Goal: Book appointment/travel/reservation

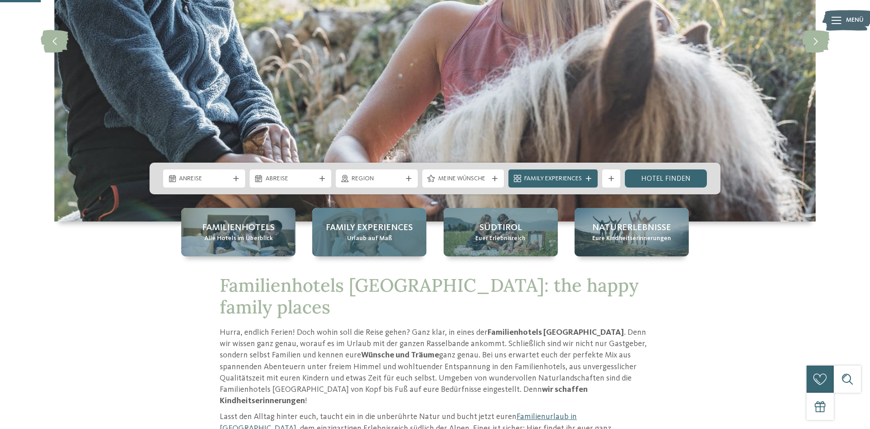
scroll to position [185, 0]
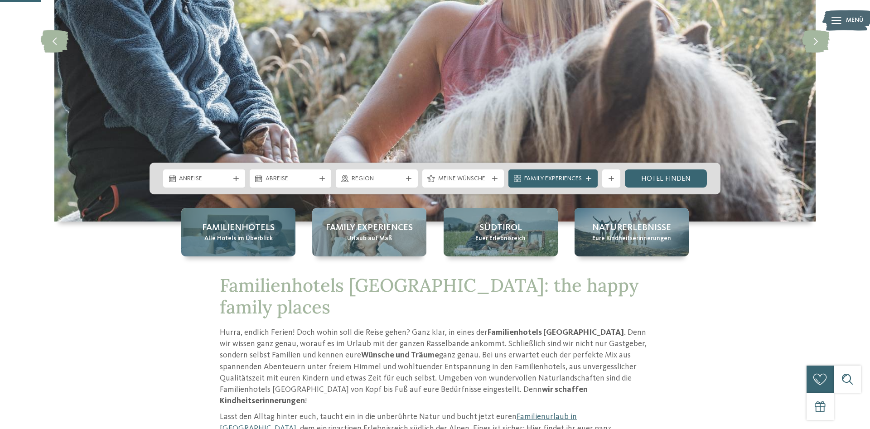
click at [247, 230] on span "Familienhotels" at bounding box center [238, 228] width 73 height 13
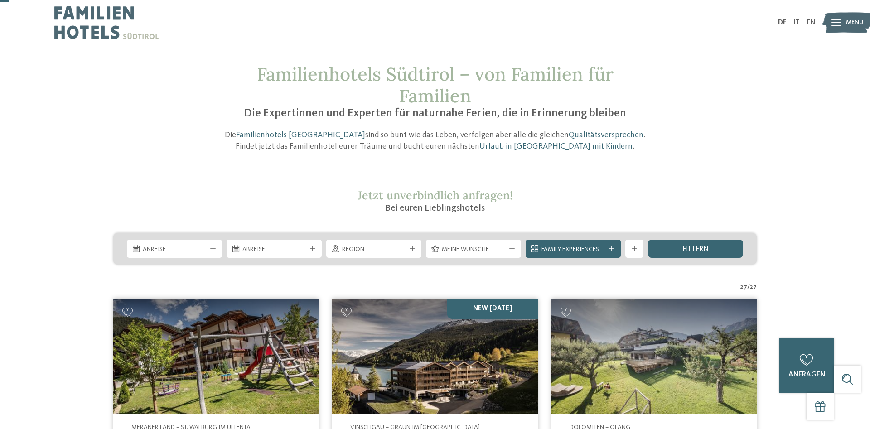
scroll to position [92, 0]
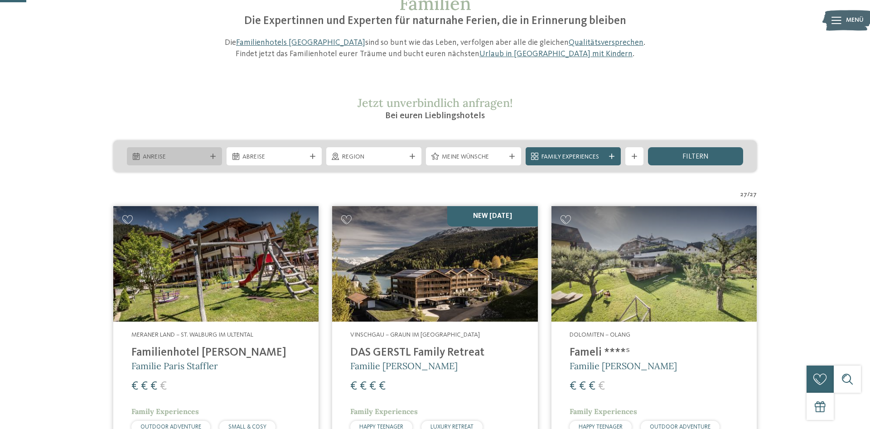
click at [203, 156] on span "Anreise" at bounding box center [174, 157] width 63 height 9
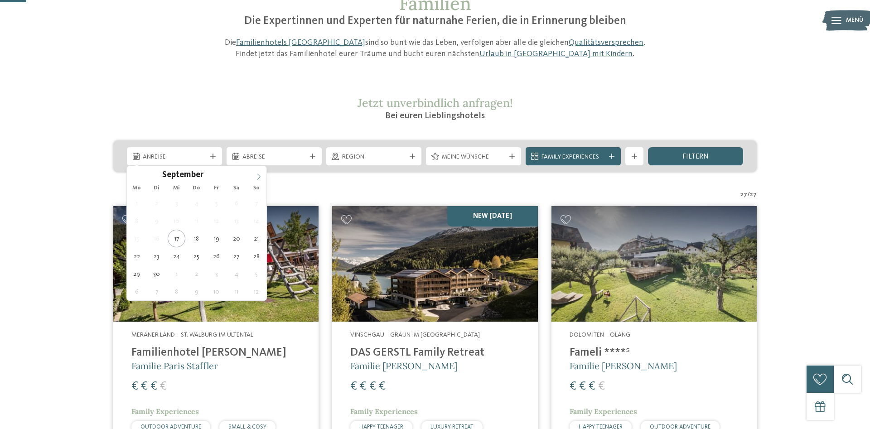
click at [256, 175] on icon at bounding box center [259, 177] width 6 height 6
type input "****"
click at [256, 175] on icon at bounding box center [259, 177] width 6 height 6
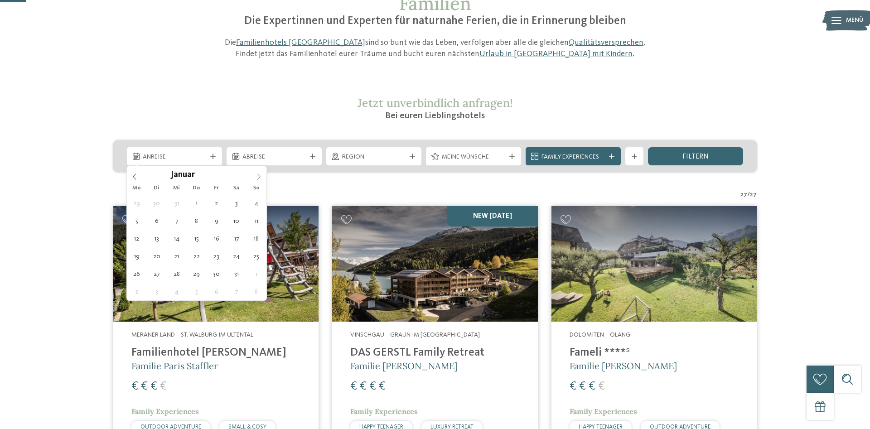
click at [256, 175] on icon at bounding box center [259, 177] width 6 height 6
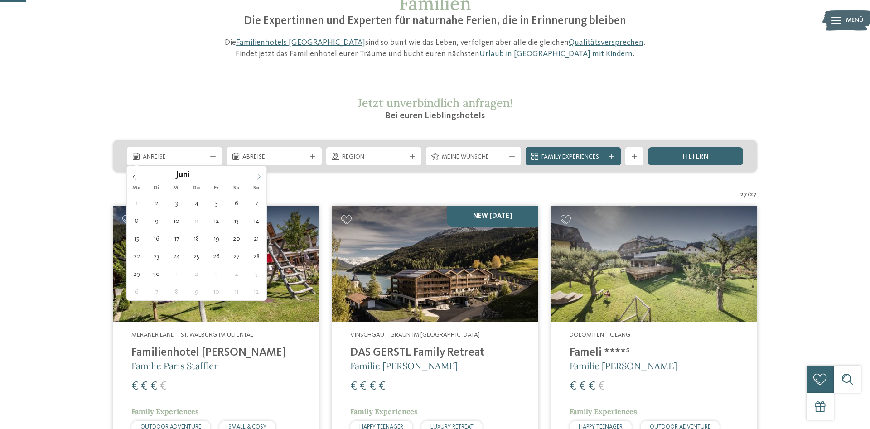
click at [256, 175] on icon at bounding box center [259, 177] width 6 height 6
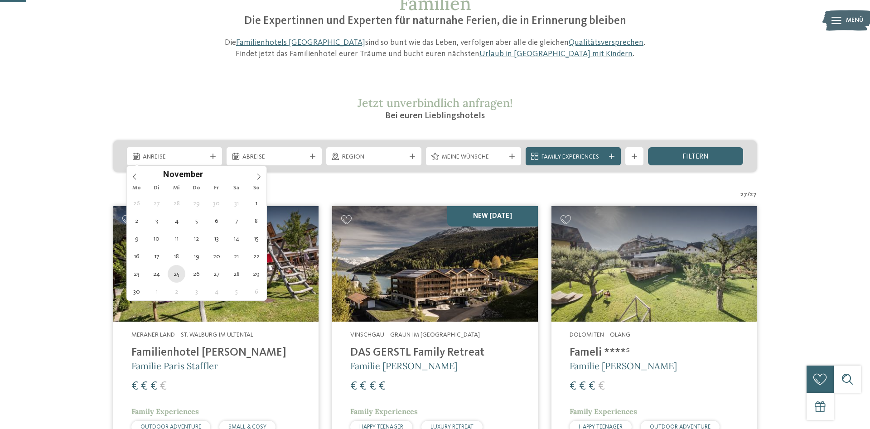
type div "25.11.2026"
type input "****"
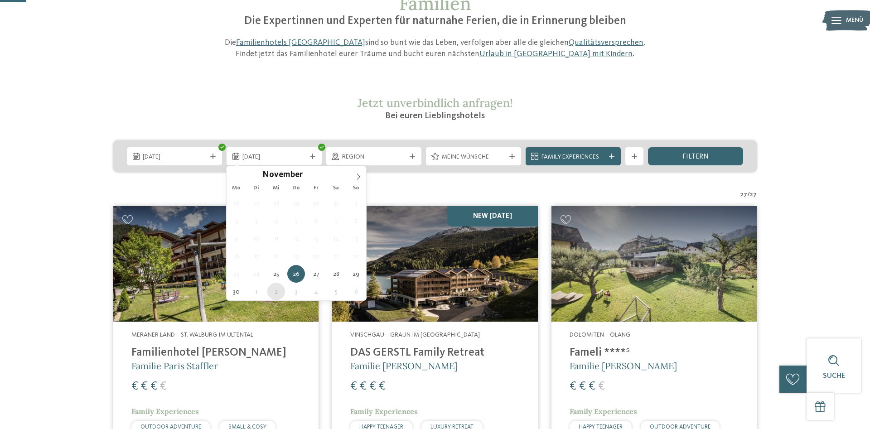
type div "02.12.2026"
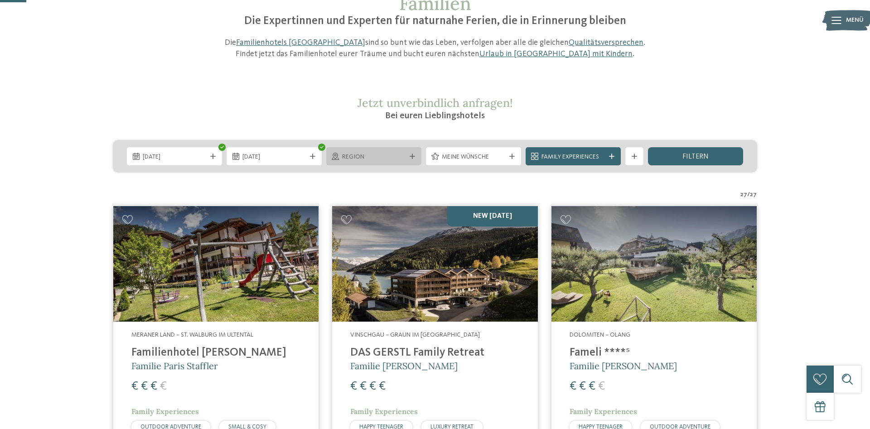
click at [376, 155] on span "Region" at bounding box center [373, 157] width 63 height 9
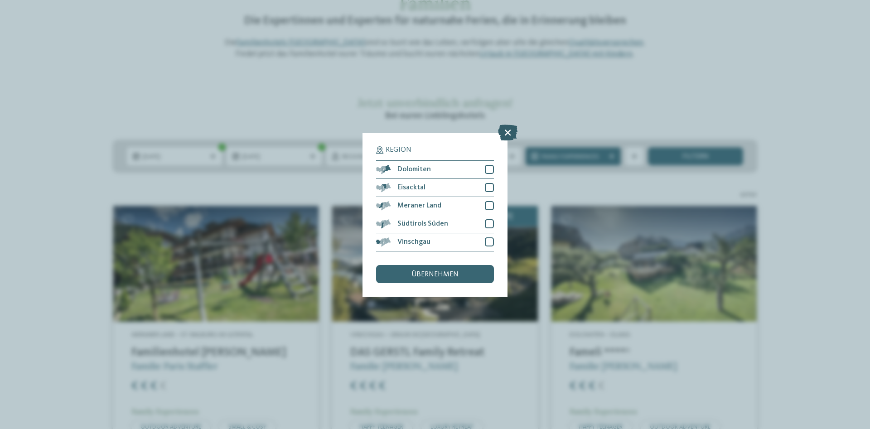
click at [505, 130] on icon at bounding box center [507, 132] width 19 height 16
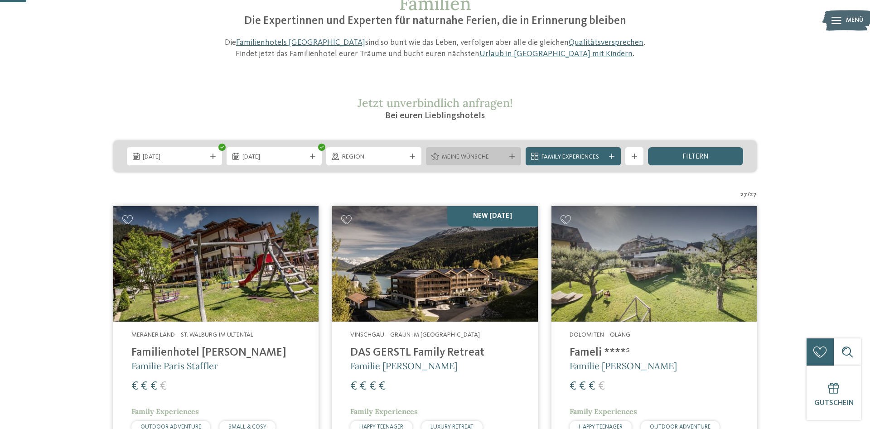
click at [503, 158] on span "Meine Wünsche" at bounding box center [473, 157] width 63 height 9
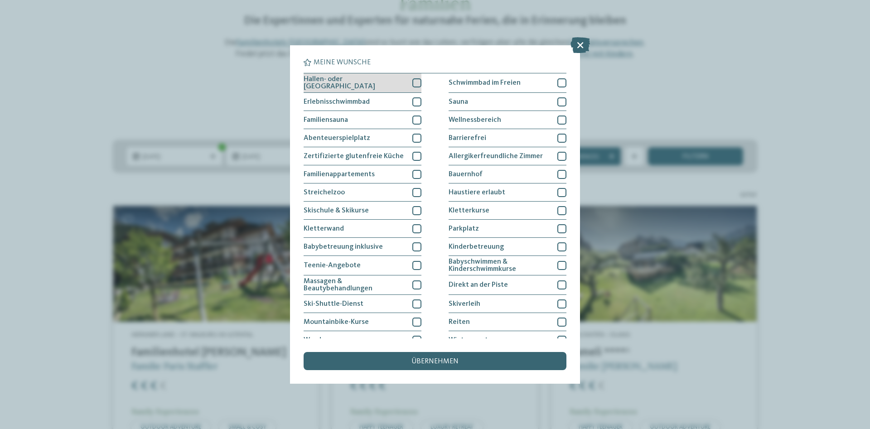
click at [414, 82] on div at bounding box center [416, 82] width 9 height 9
click at [416, 137] on div at bounding box center [416, 138] width 9 height 9
click at [416, 137] on icon at bounding box center [417, 137] width 6 height 5
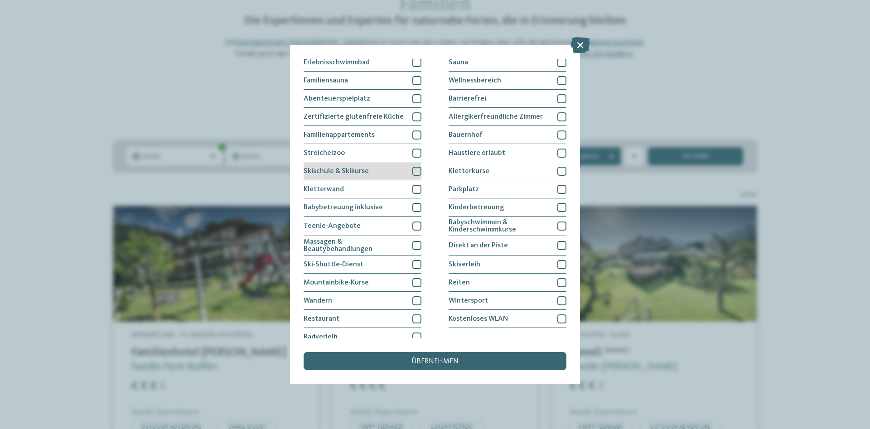
scroll to position [46, 0]
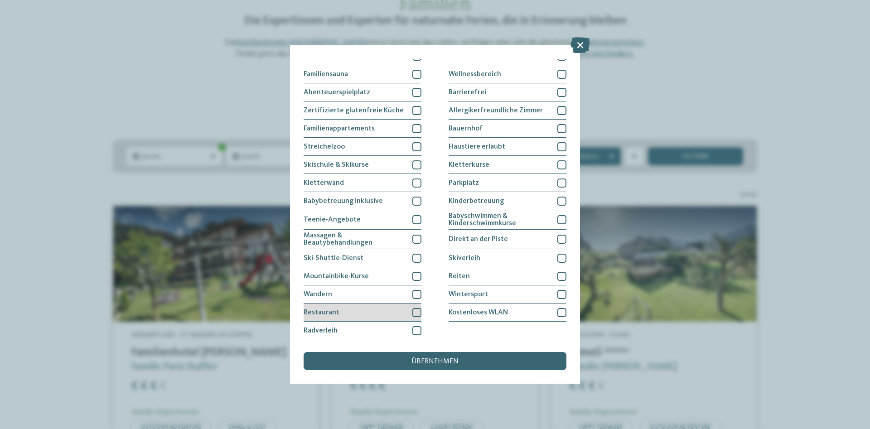
click at [418, 313] on div at bounding box center [416, 312] width 9 height 9
click at [560, 294] on div at bounding box center [561, 294] width 9 height 9
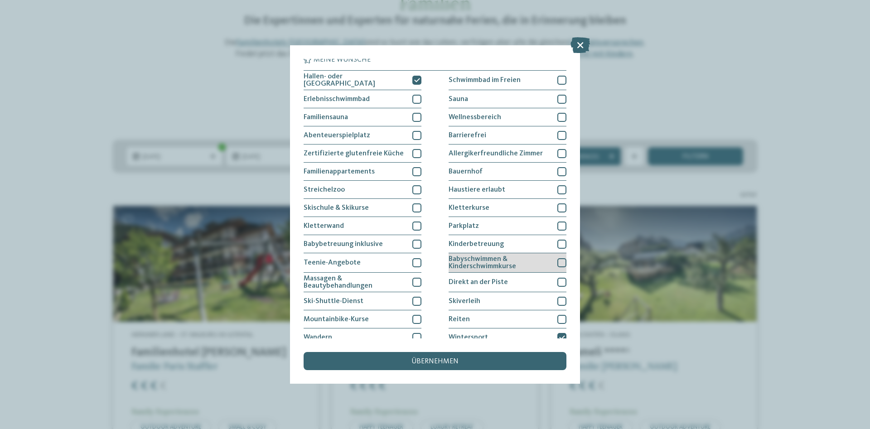
scroll to position [0, 0]
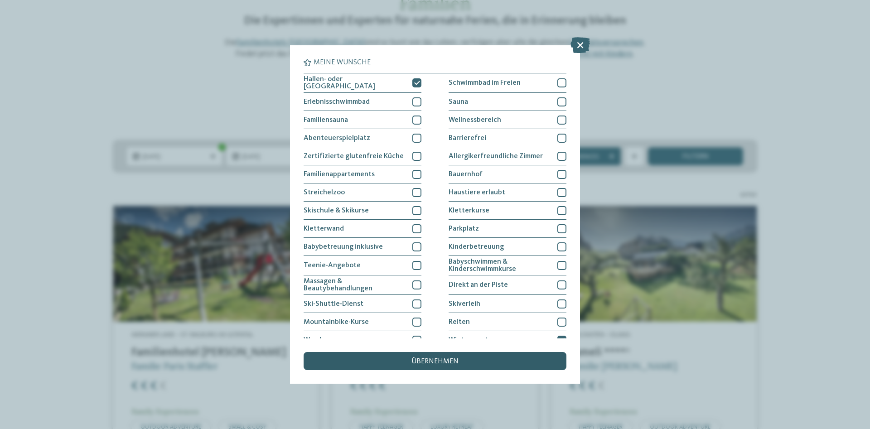
click at [435, 359] on span "übernehmen" at bounding box center [434, 361] width 47 height 7
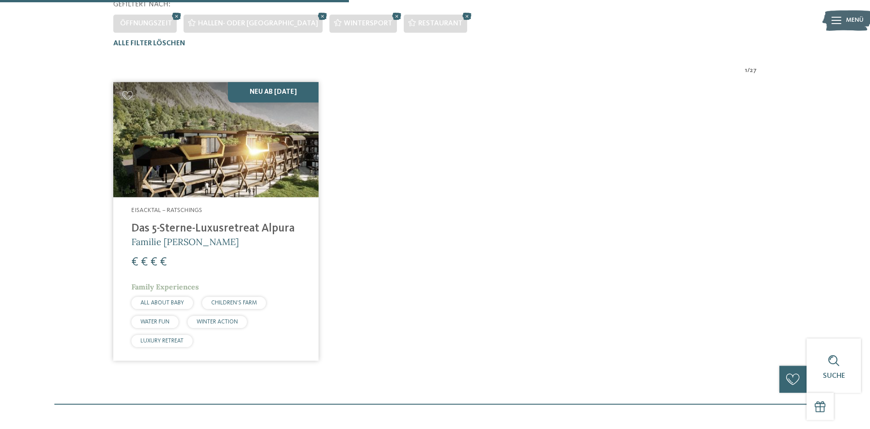
scroll to position [205, 0]
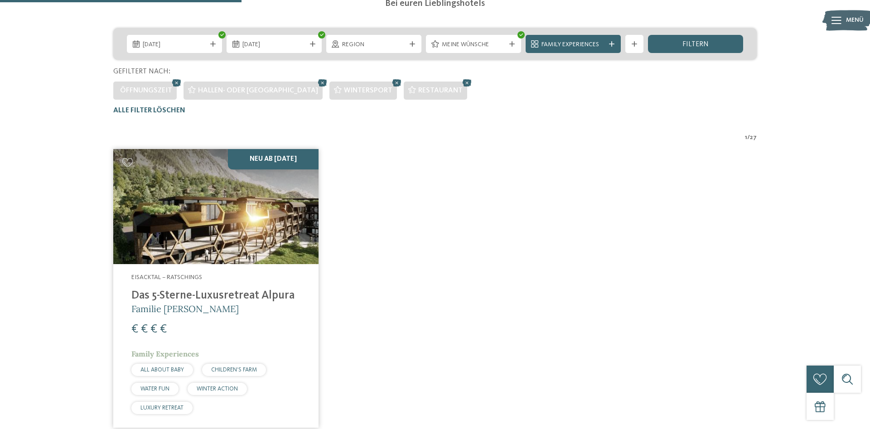
click at [185, 277] on span "Eisacktal – Ratschings" at bounding box center [166, 277] width 71 height 6
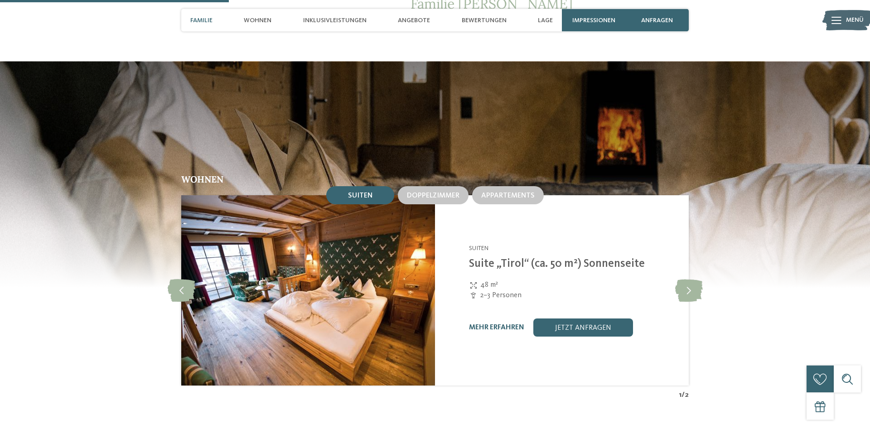
scroll to position [1109, 0]
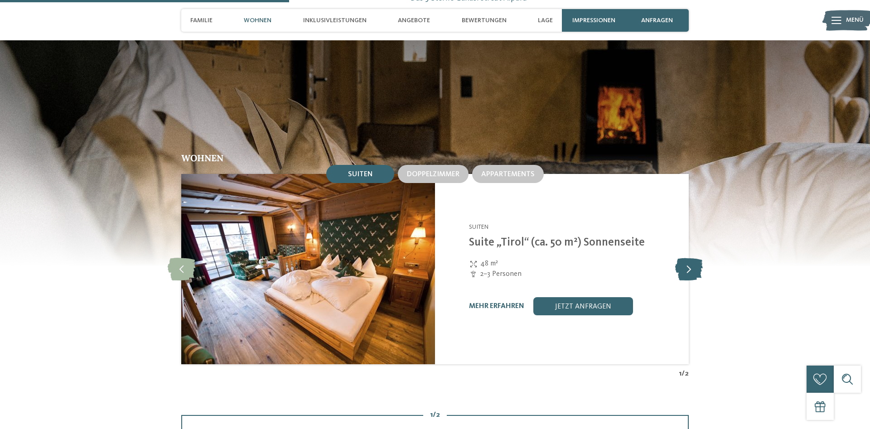
click at [689, 260] on icon at bounding box center [689, 269] width 28 height 23
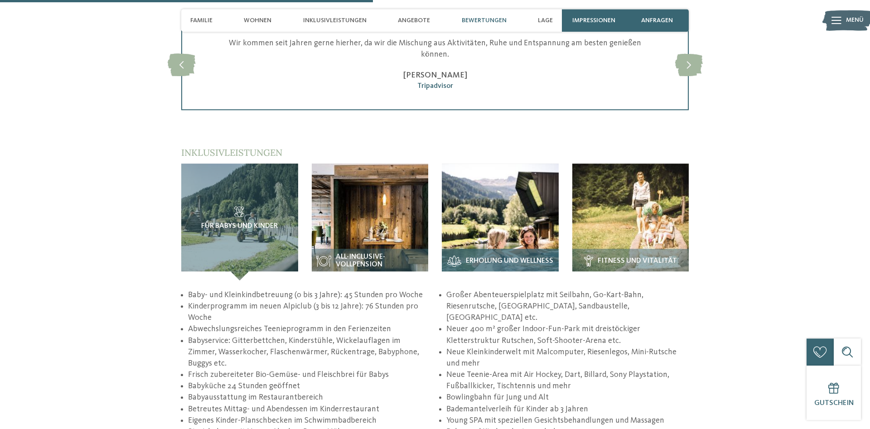
scroll to position [1572, 0]
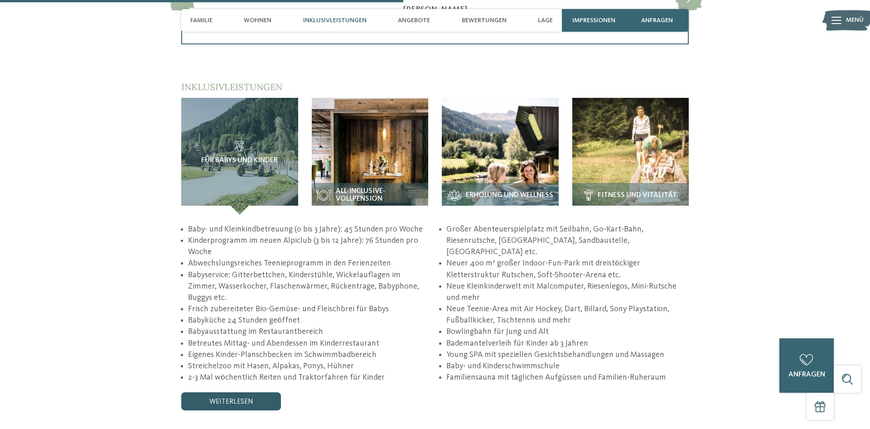
click at [244, 392] on link "weiterlesen" at bounding box center [231, 401] width 100 height 18
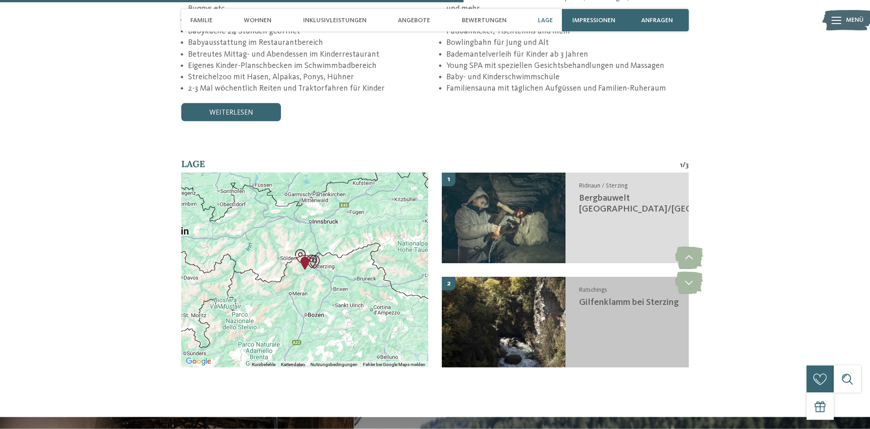
scroll to position [1941, 0]
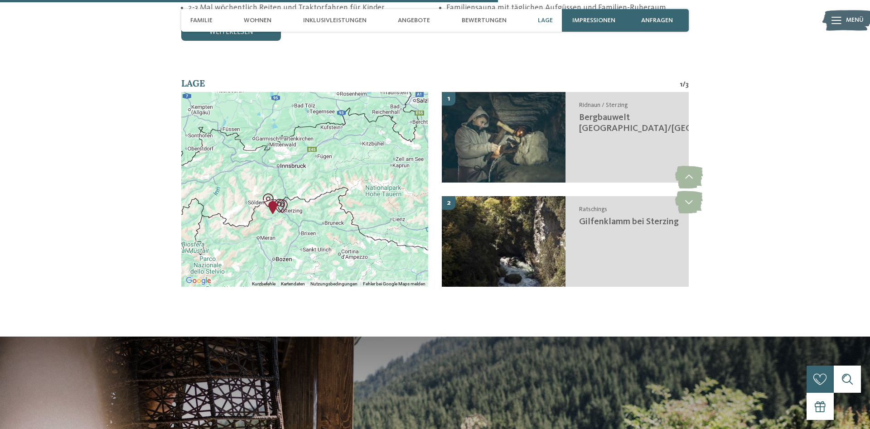
drag, startPoint x: 295, startPoint y: 179, endPoint x: 260, endPoint y: 206, distance: 44.3
click at [260, 206] on div at bounding box center [304, 189] width 247 height 195
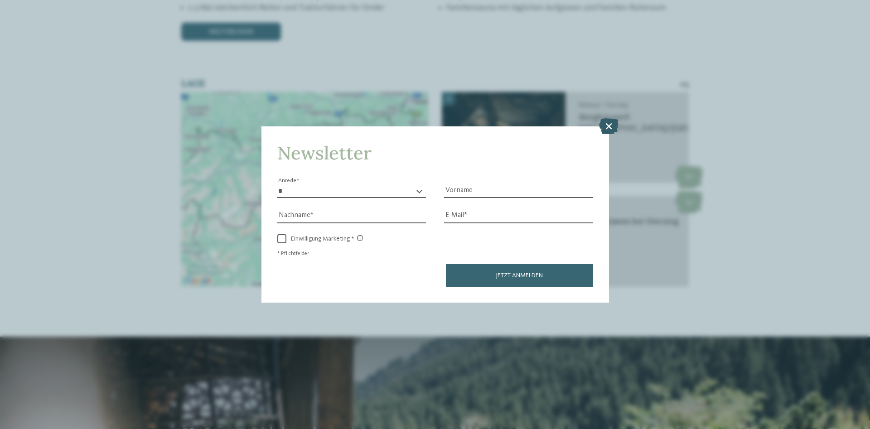
click at [607, 126] on icon at bounding box center [608, 126] width 19 height 16
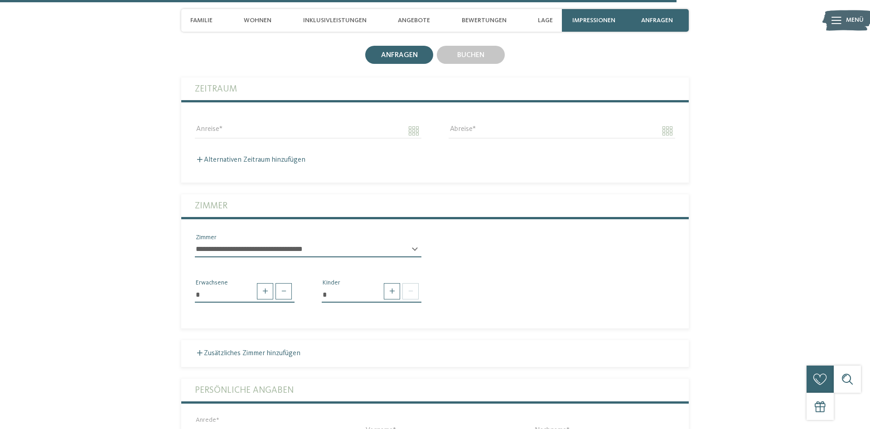
scroll to position [2866, 0]
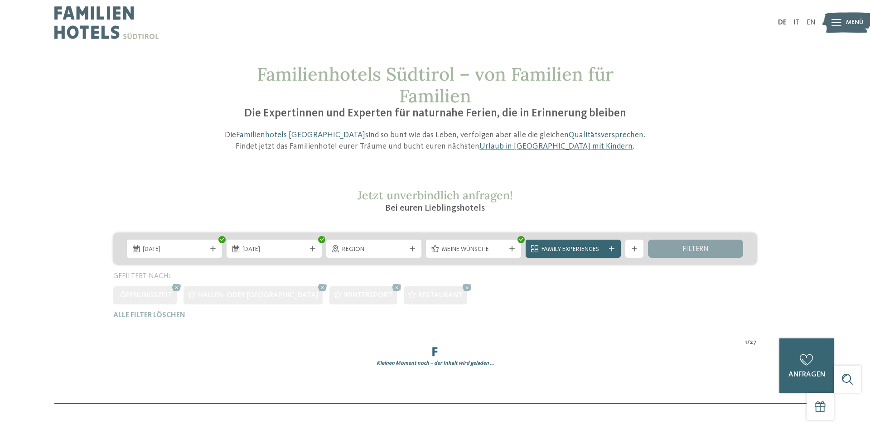
scroll to position [210, 0]
